Goal: Information Seeking & Learning: Find contact information

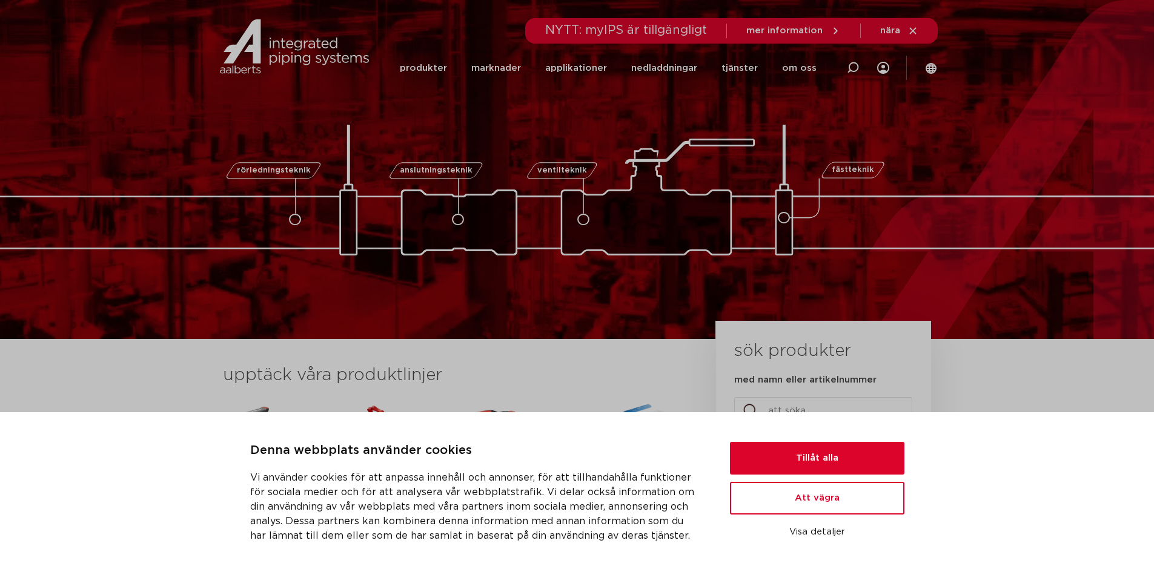
drag, startPoint x: 915, startPoint y: 114, endPoint x: 892, endPoint y: 103, distance: 25.5
click at [915, 114] on div "rörledningsteknik anslutningsteknik ventilteknik fästteknik piping technology c…" at bounding box center [577, 170] width 1154 height 172
click at [786, 67] on font "om oss" at bounding box center [799, 68] width 35 height 9
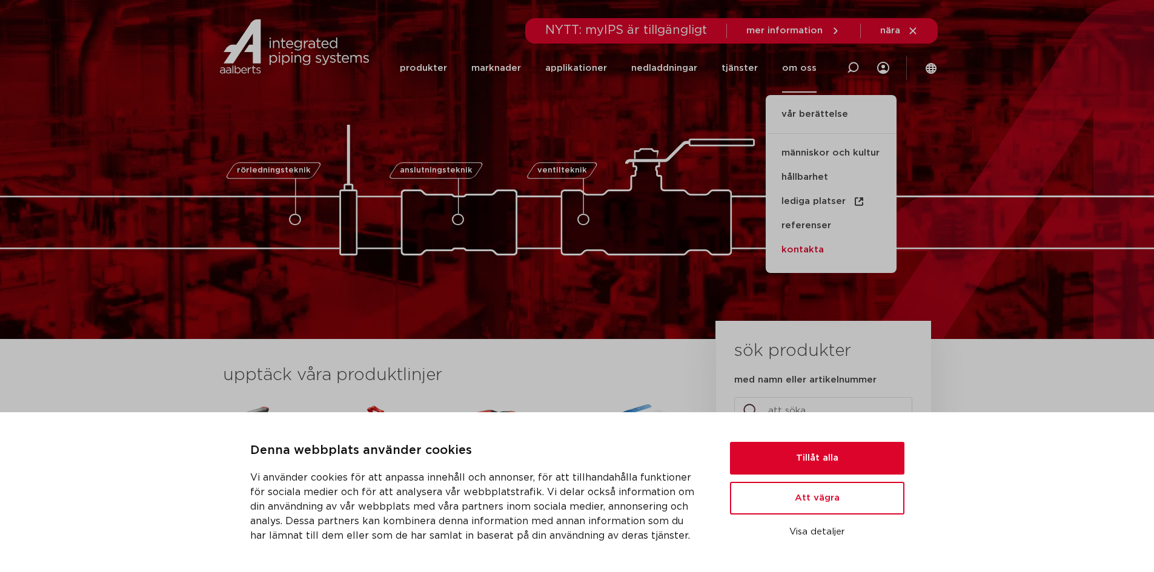
click at [804, 246] on font "kontakta" at bounding box center [802, 249] width 42 height 9
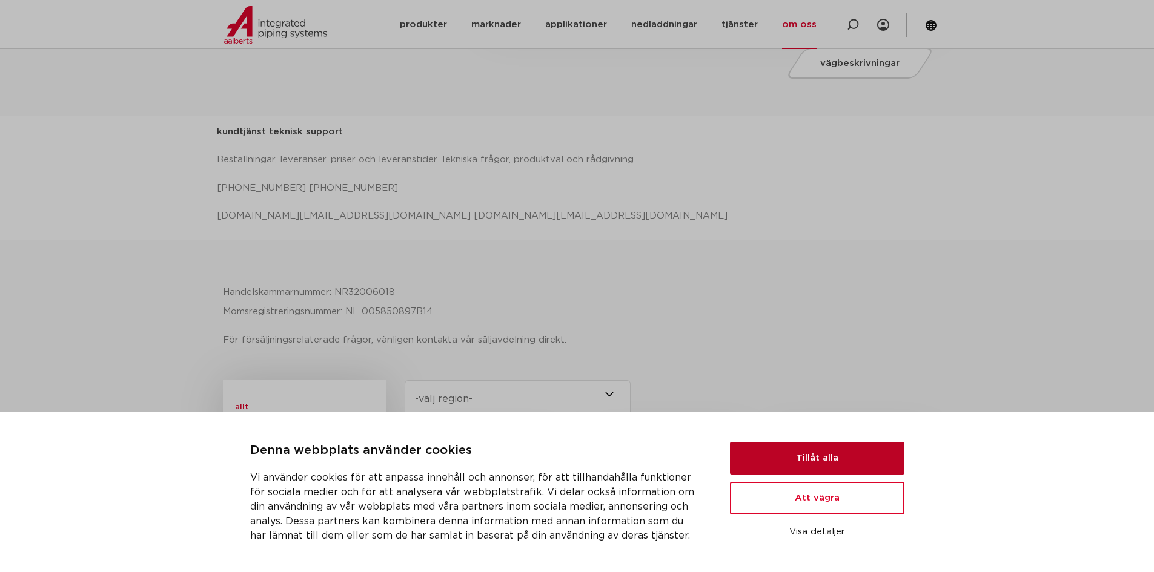
click at [832, 468] on button "Tillåt alla" at bounding box center [817, 458] width 174 height 33
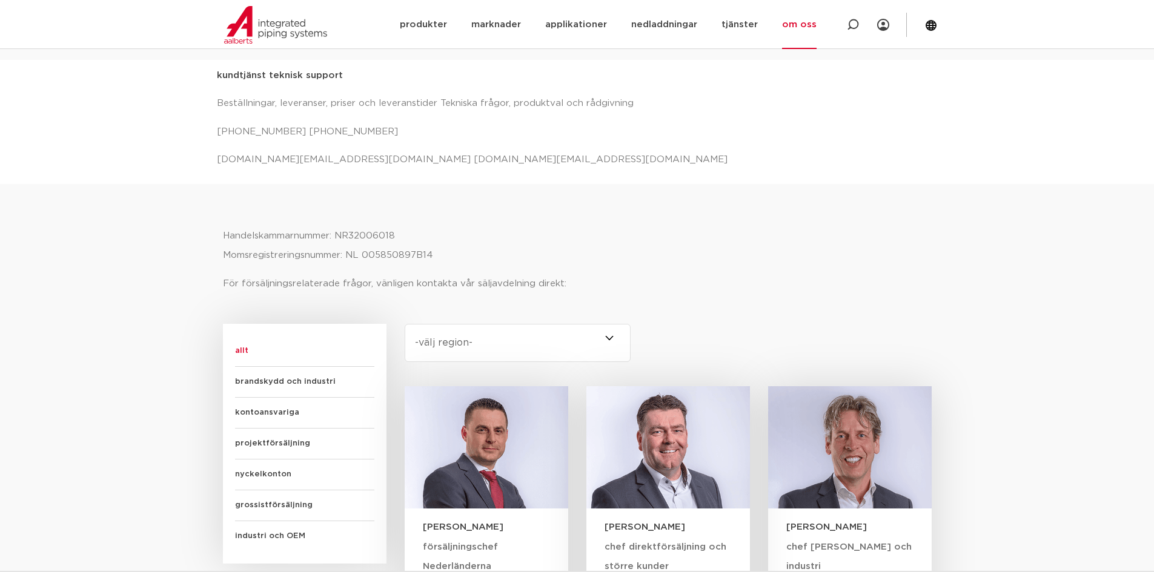
scroll to position [606, 0]
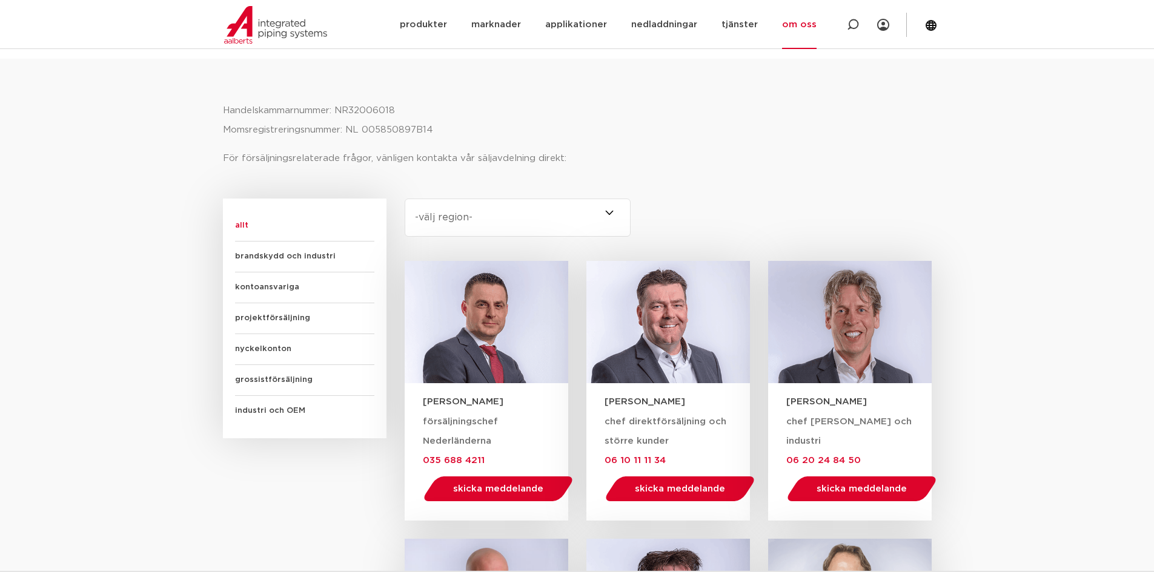
click at [448, 225] on select "-välj region- [GEOGRAPHIC_DATA] (7) [GEOGRAPHIC_DATA] (3) [GEOGRAPHIC_DATA] (2)…" at bounding box center [518, 218] width 227 height 38
click at [905, 258] on div "område Välj innehåll -[GEOGRAPHIC_DATA] region- [GEOGRAPHIC_DATA] (7) [GEOGRAPH…" at bounding box center [668, 230] width 546 height 62
click at [674, 501] on link "skicka meddelande" at bounding box center [679, 489] width 155 height 25
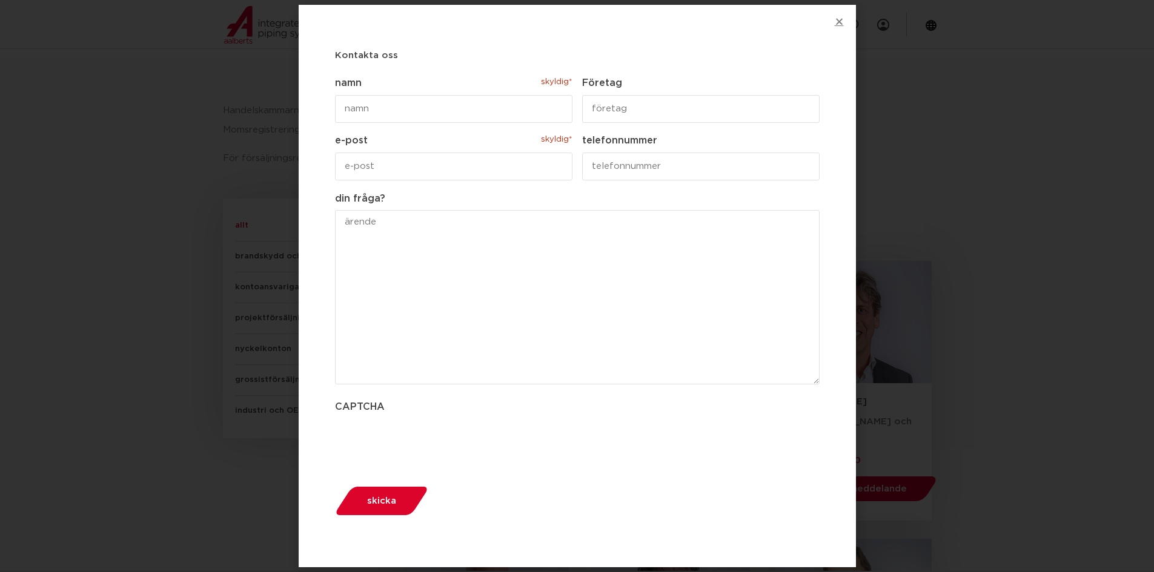
click at [835, 18] on icon "Nära" at bounding box center [839, 21] width 9 height 9
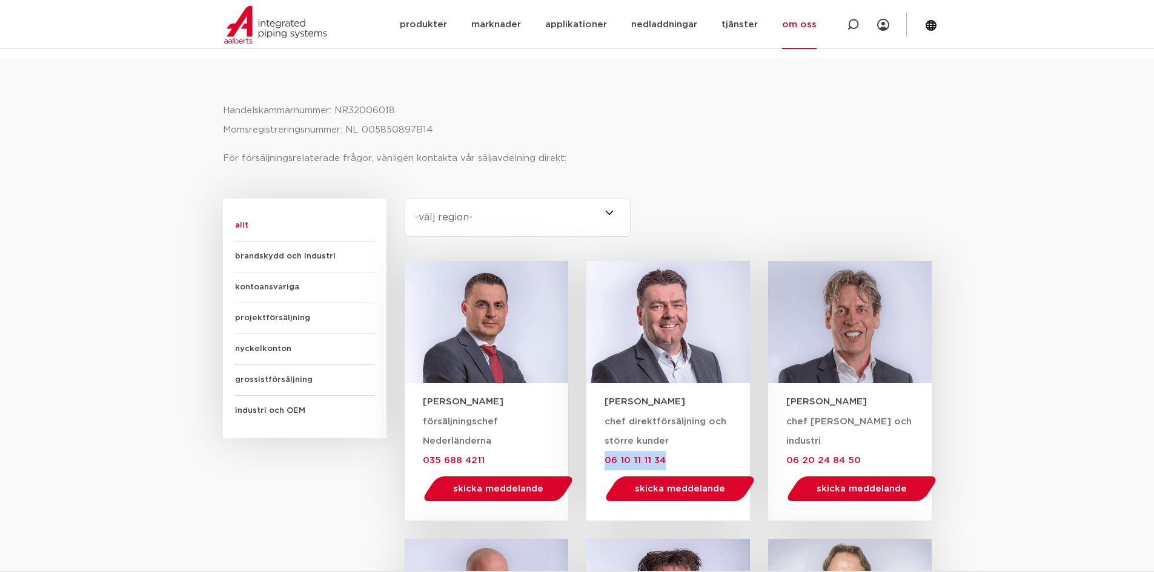
drag, startPoint x: 700, startPoint y: 457, endPoint x: 597, endPoint y: 459, distance: 102.4
click at [597, 459] on div "chef direktförsäljning och större kunder 06 10 11 11 34 skicka meddelande [EMAI…" at bounding box center [668, 464] width 164 height 111
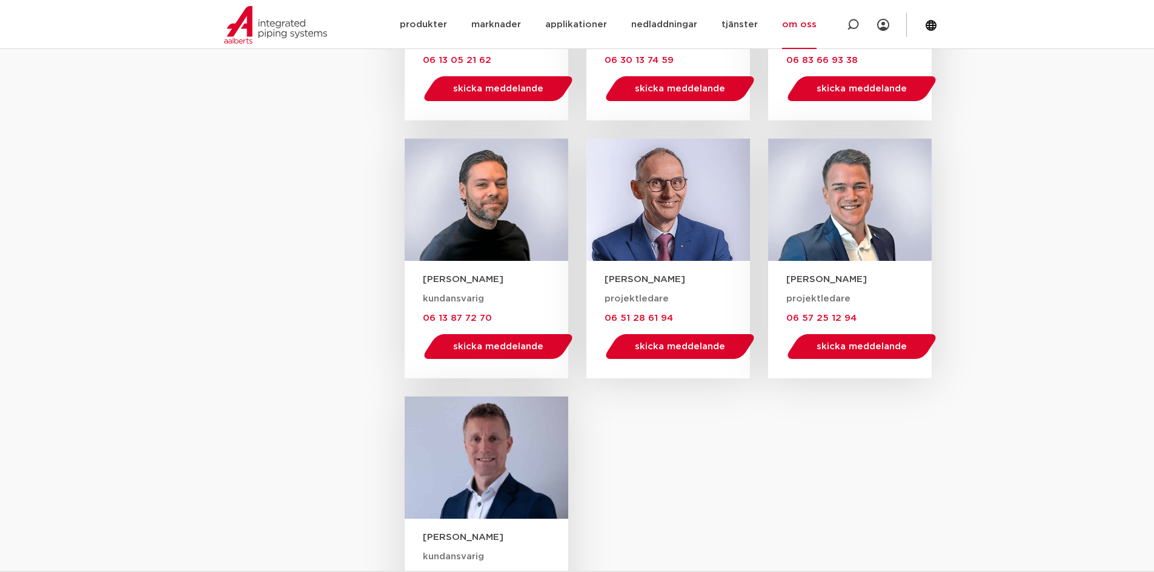
scroll to position [1635, 0]
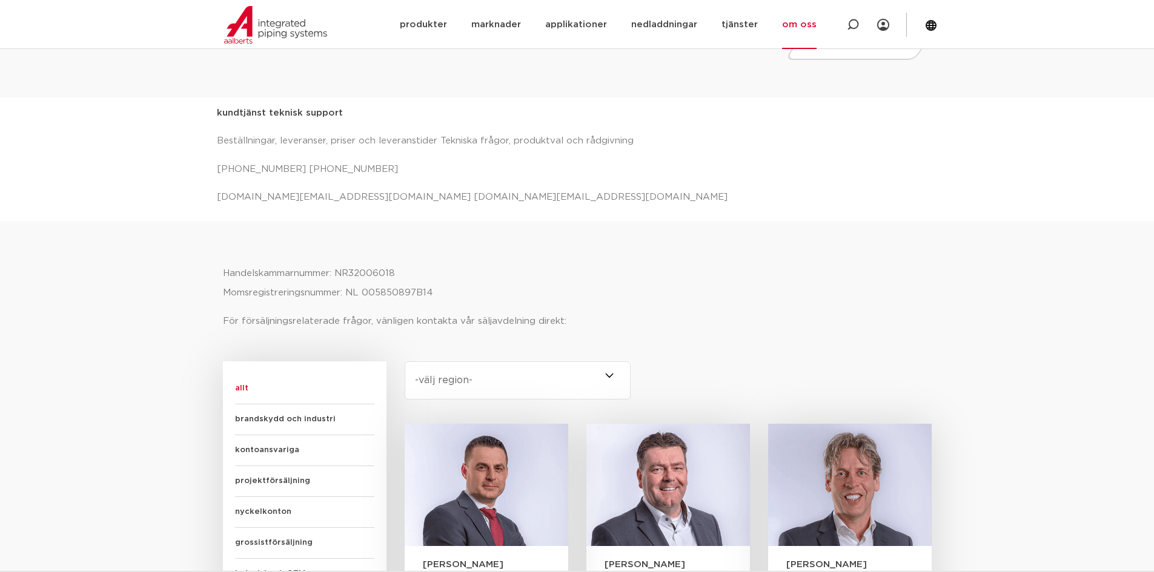
scroll to position [405, 0]
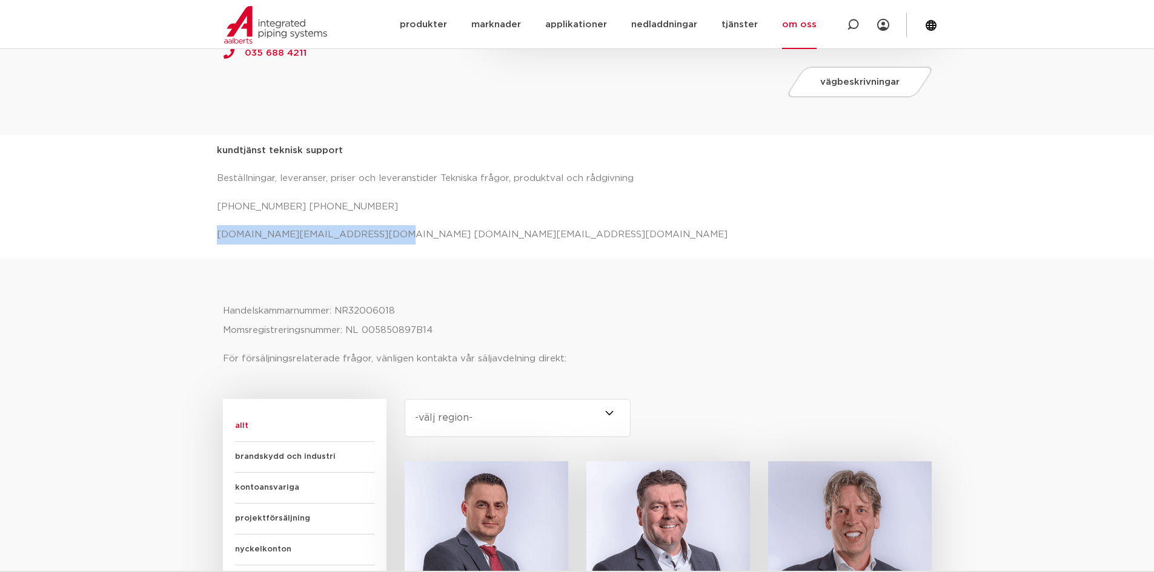
drag, startPoint x: 213, startPoint y: 232, endPoint x: 363, endPoint y: 240, distance: 150.4
click at [363, 240] on div "kundtjänst teknisk support Beställningar, leveranser, priser och leveranstider …" at bounding box center [577, 197] width 1154 height 124
copy font "[DOMAIN_NAME][EMAIL_ADDRESS][DOMAIN_NAME]"
